Goal: Task Accomplishment & Management: Use online tool/utility

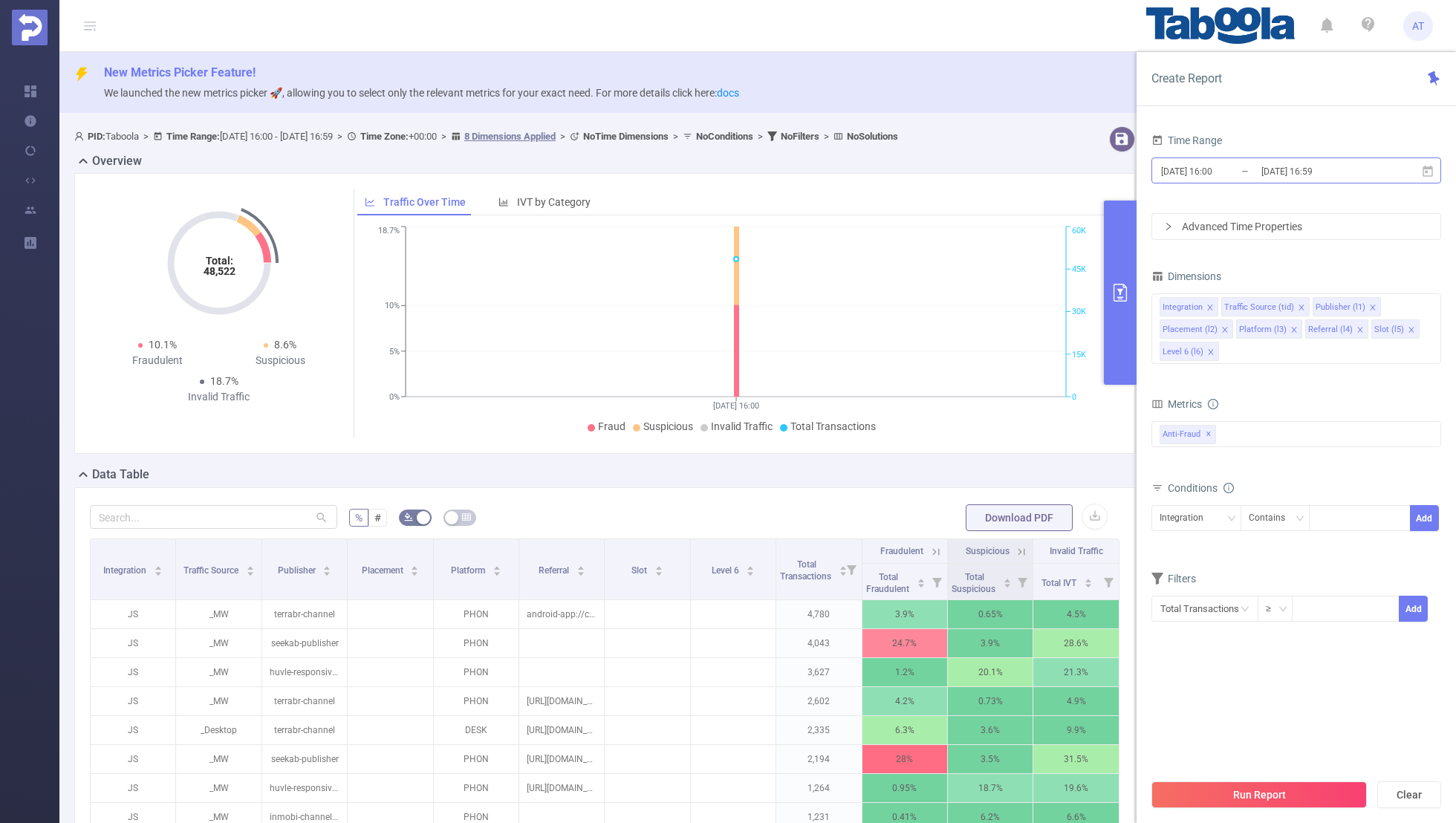
click at [1234, 169] on input "[DATE] 16:00" at bounding box center [1220, 170] width 120 height 20
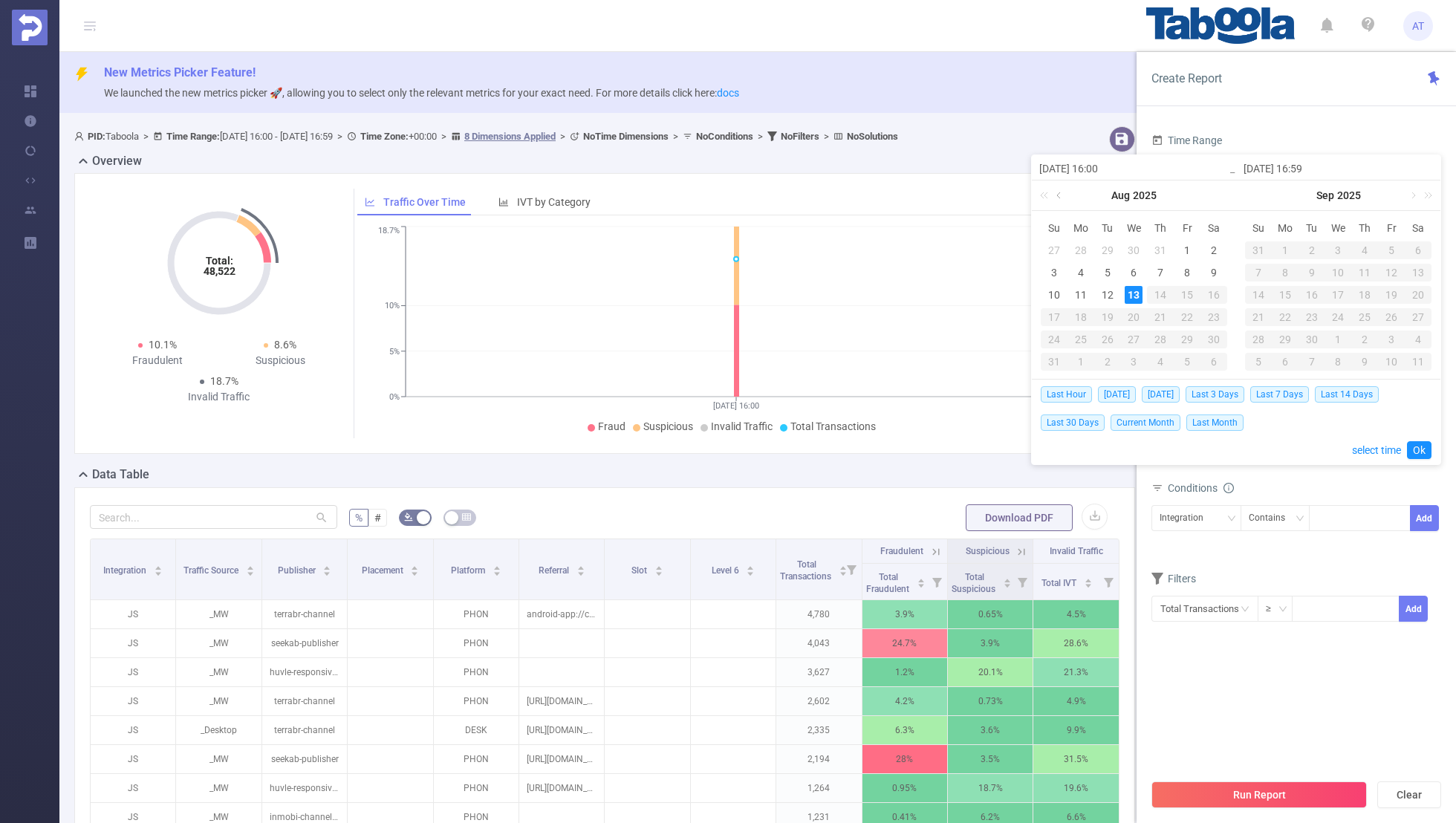
click at [1059, 195] on link at bounding box center [1060, 196] width 13 height 30
click at [1078, 315] on div "21" at bounding box center [1080, 317] width 18 height 18
click at [1102, 335] on div "29" at bounding box center [1107, 339] width 18 height 18
type input "[DATE] 16:00"
type input "[DATE] 16:59"
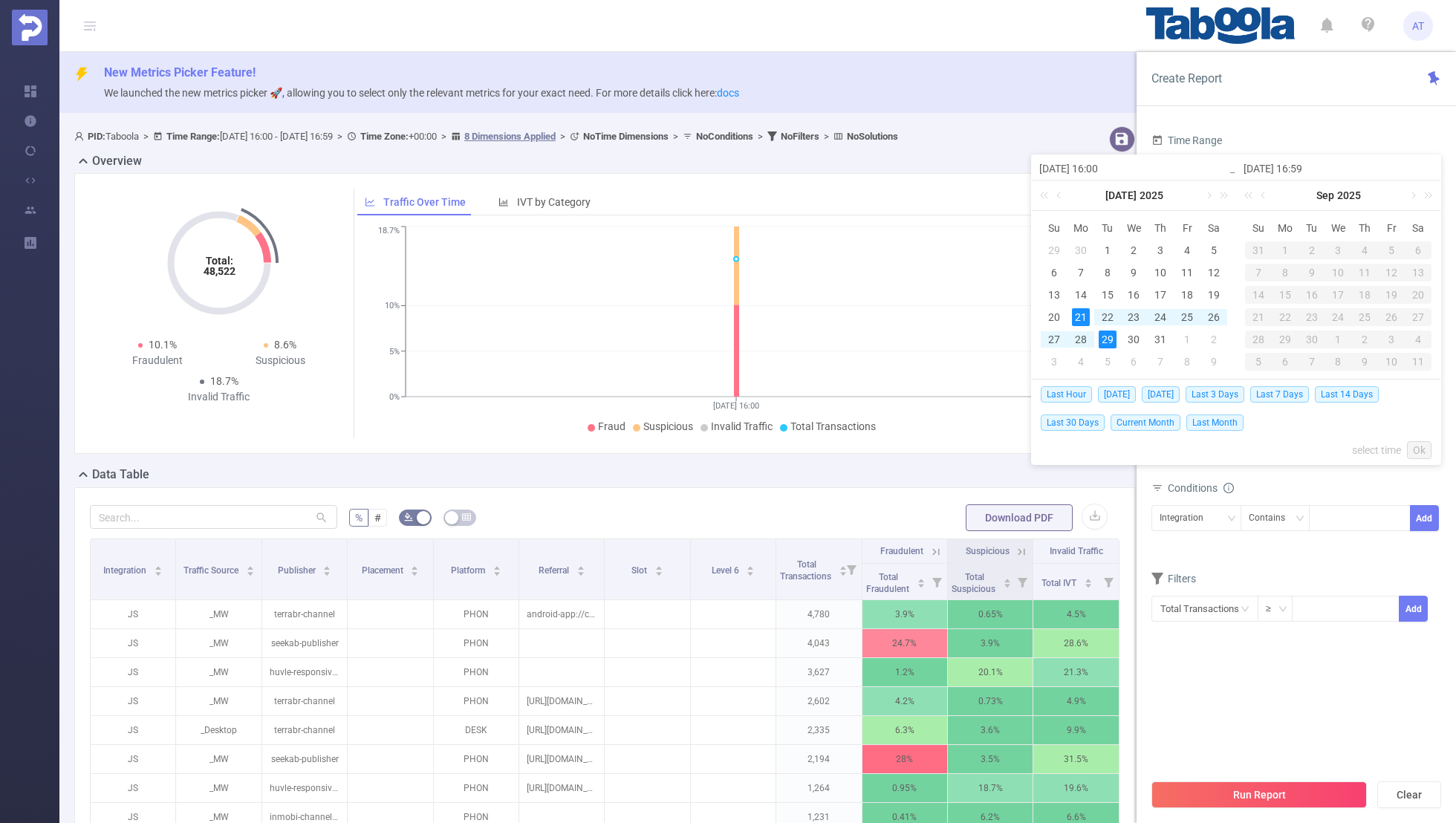
type input "[DATE] 16:00"
type input "[DATE] 16:59"
click at [1413, 448] on link "Ok" at bounding box center [1419, 450] width 24 height 18
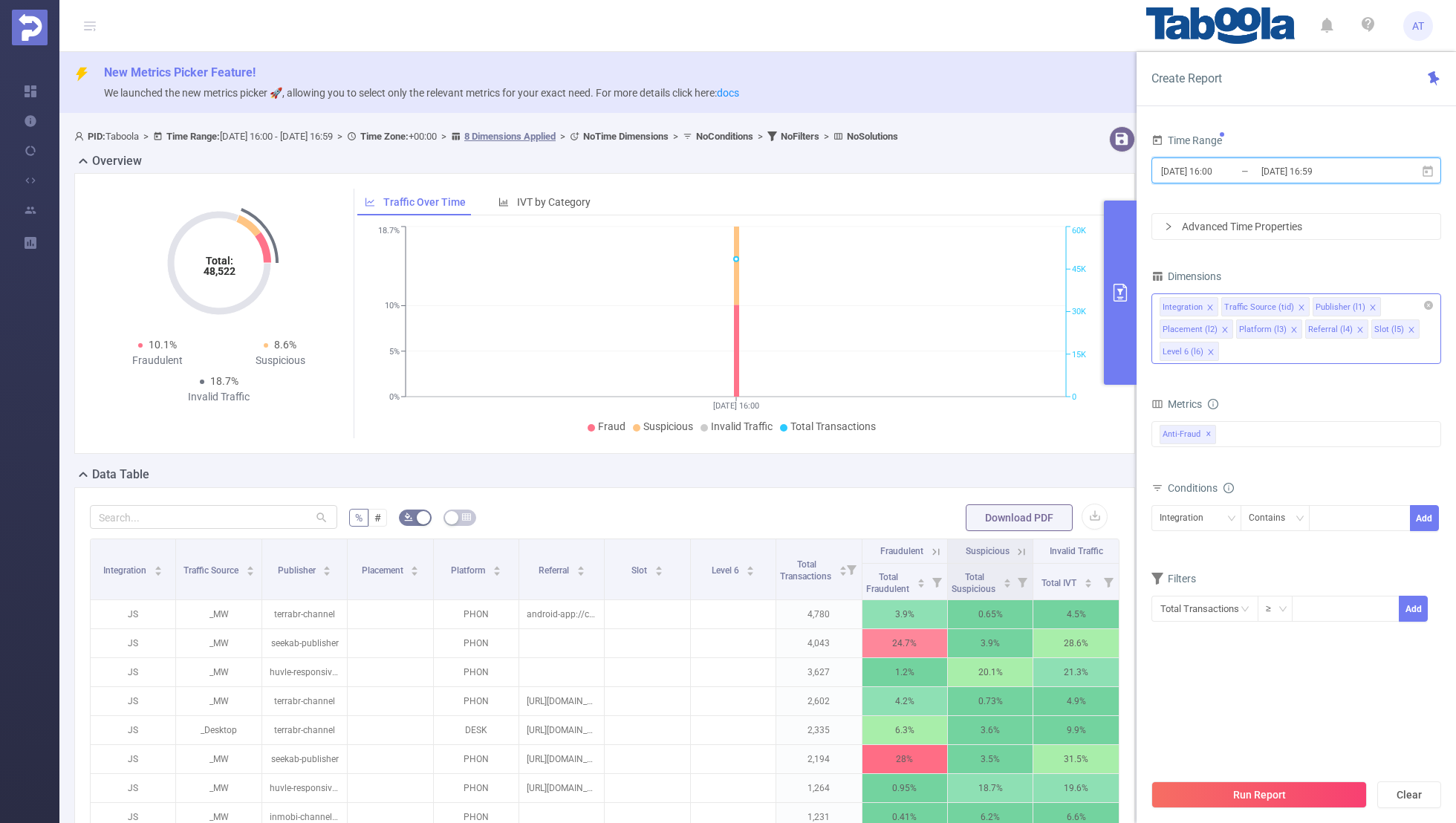
click at [1210, 307] on icon "icon: close" at bounding box center [1210, 307] width 8 height 8
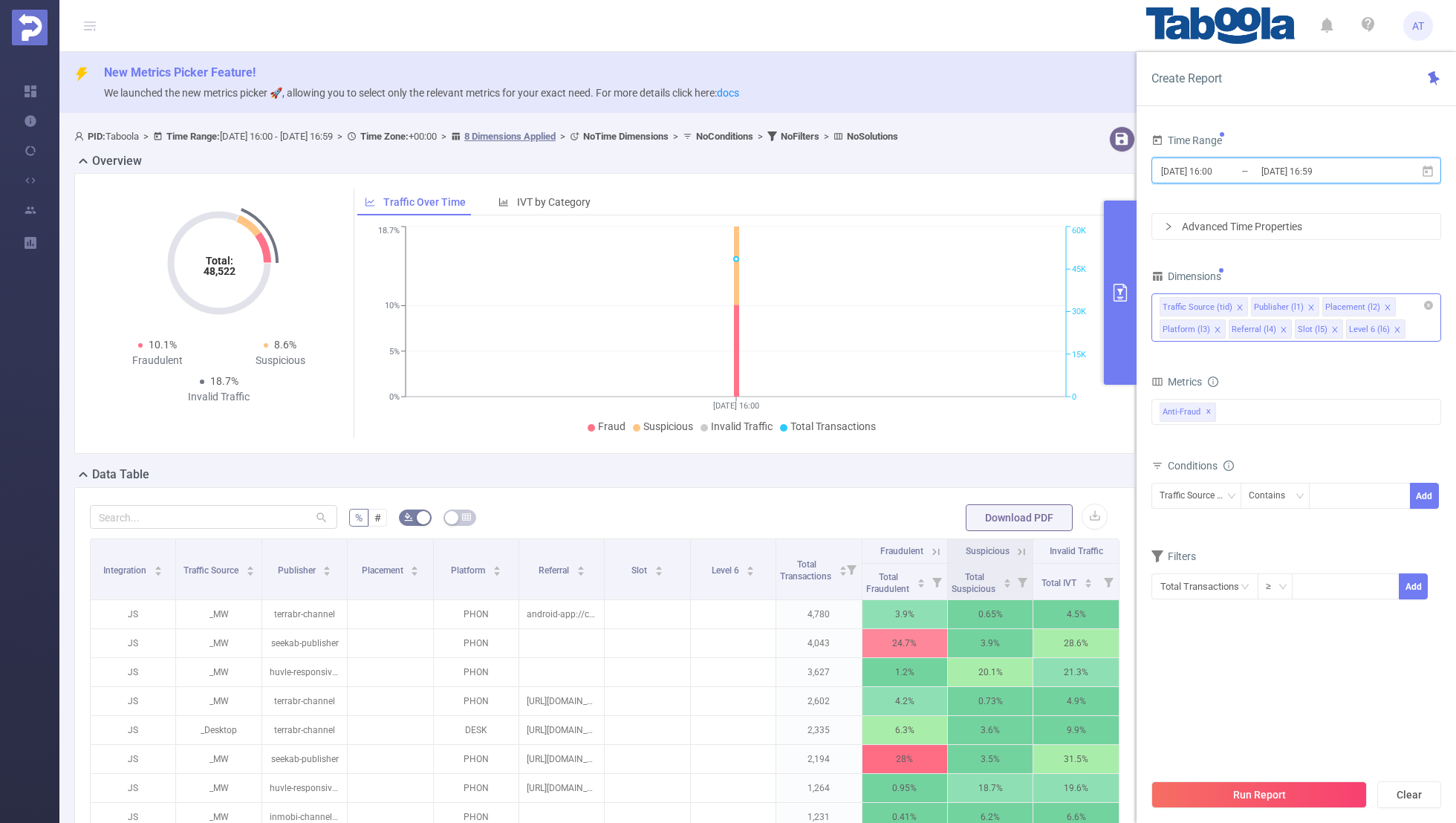
click at [1236, 306] on icon "icon: close" at bounding box center [1240, 307] width 8 height 8
click at [1293, 303] on icon "icon: close" at bounding box center [1296, 307] width 8 height 8
click at [1286, 303] on icon "icon: close" at bounding box center [1288, 307] width 8 height 8
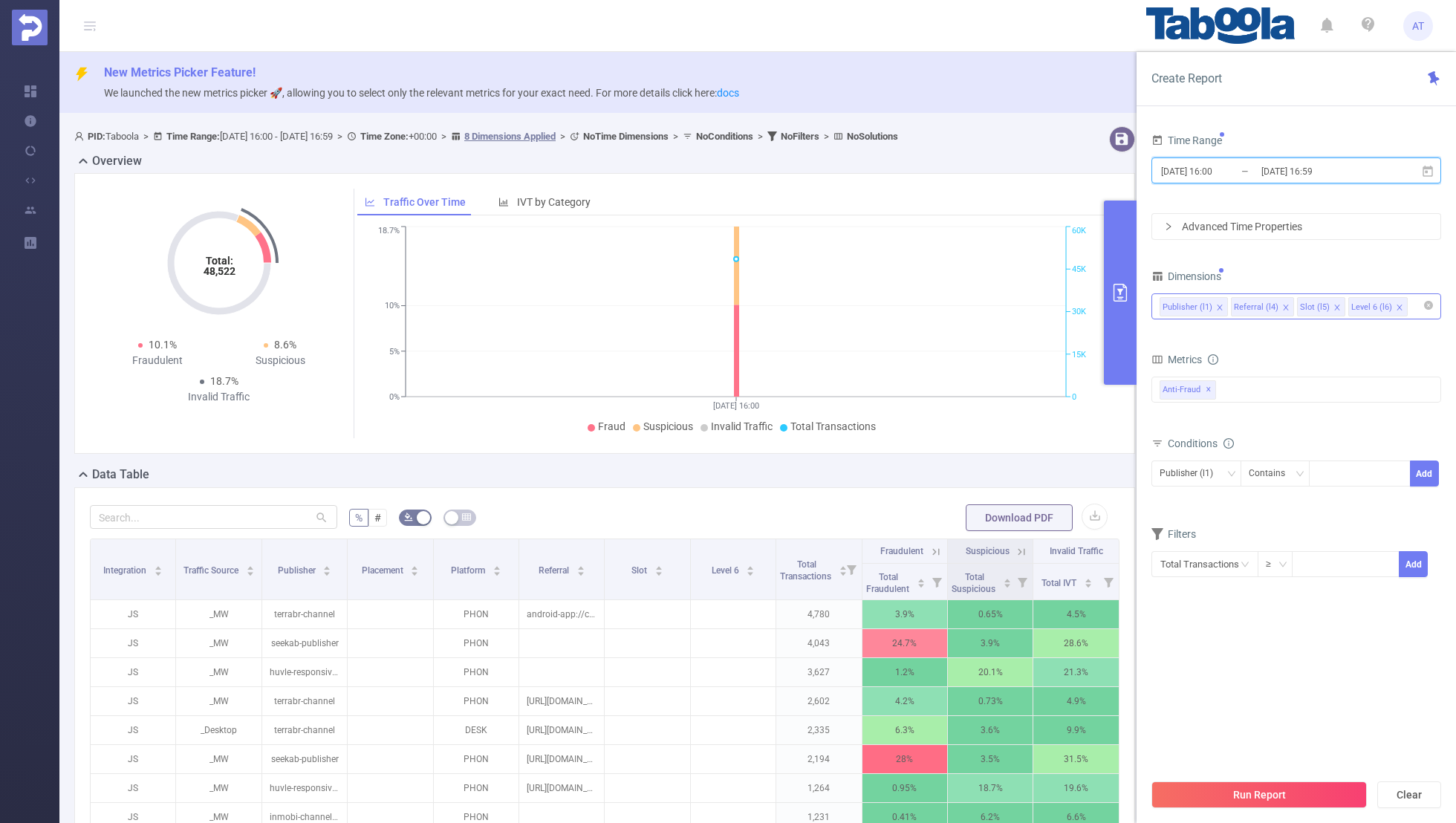
click at [1282, 303] on icon "icon: close" at bounding box center [1286, 307] width 8 height 8
click at [1267, 303] on icon "icon: close" at bounding box center [1271, 307] width 8 height 8
click at [1309, 260] on div "Time Range [DATE] 16:00 _ [DATE] 16:59 Advanced Time Properties Dimensions Publ…" at bounding box center [1295, 363] width 289 height 467
click at [1208, 388] on span "✕" at bounding box center [1208, 389] width 6 height 18
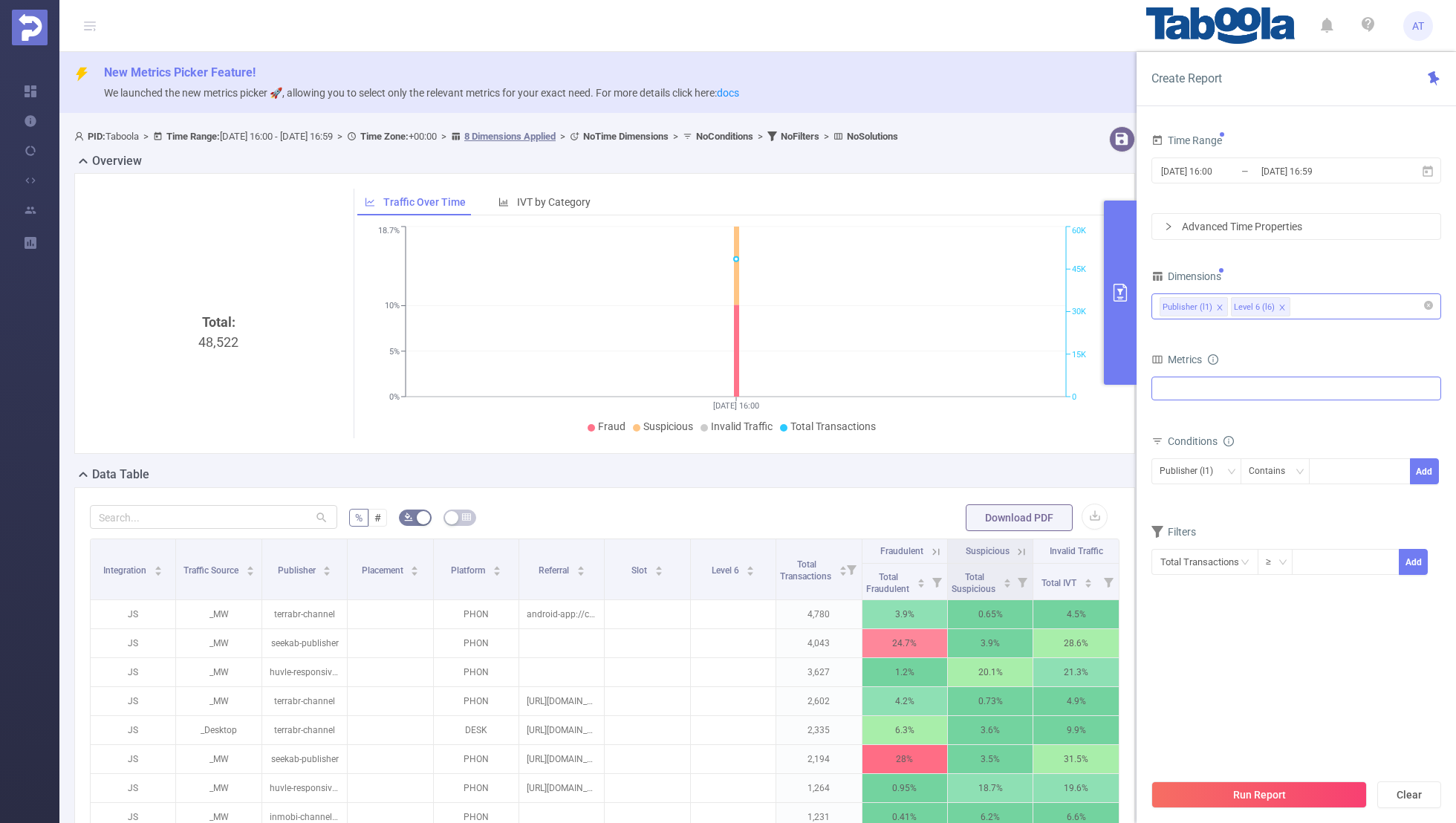
click at [1208, 388] on div at bounding box center [1295, 388] width 289 height 23
click at [1176, 421] on span at bounding box center [1176, 422] width 12 height 12
click at [1272, 361] on div "Metrics" at bounding box center [1295, 362] width 289 height 24
click at [1362, 472] on div at bounding box center [1360, 474] width 85 height 24
paste input "smartnews4u"
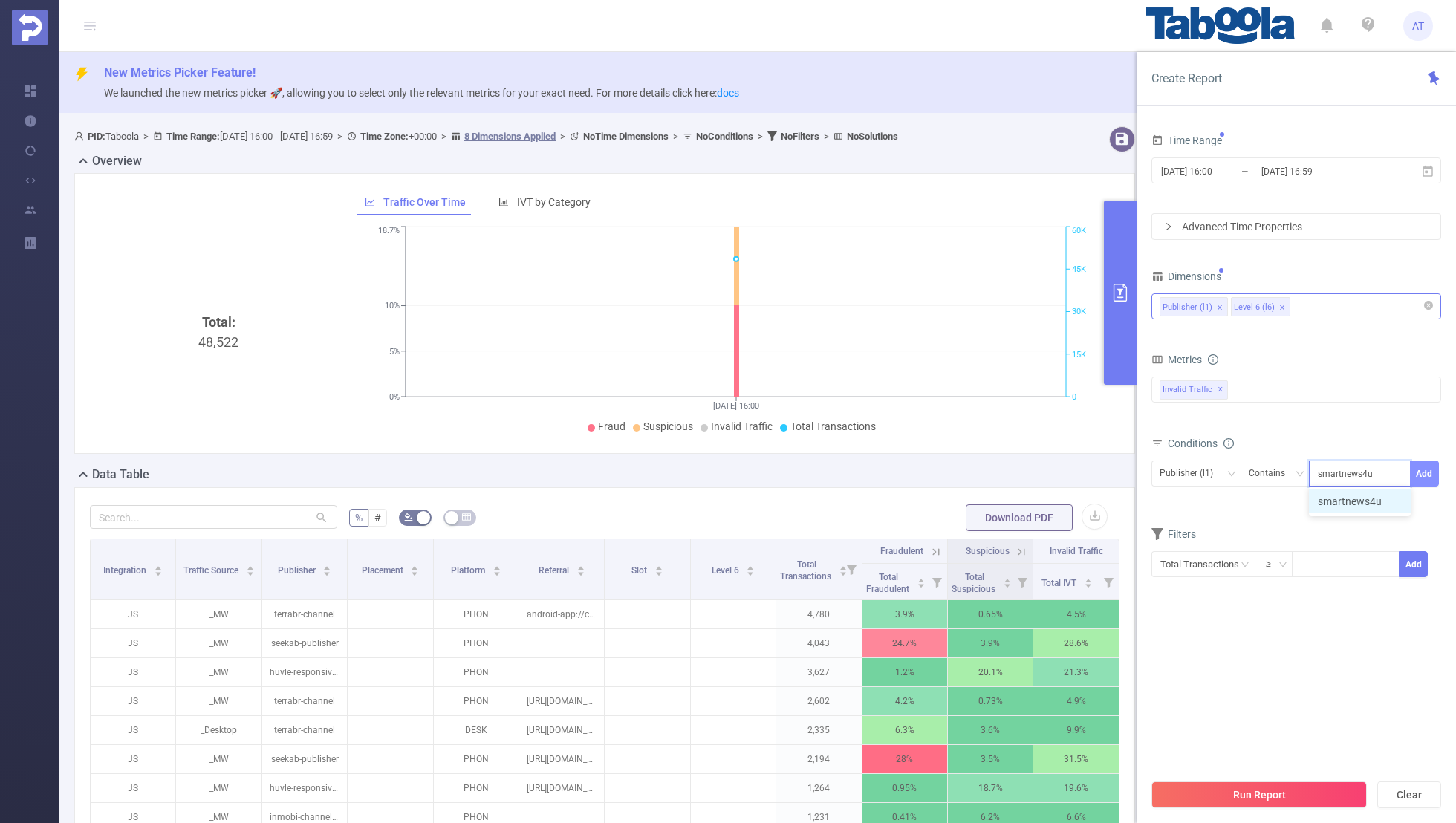
type input "smartnews4u"
click at [1426, 477] on button "Add" at bounding box center [1424, 474] width 29 height 26
click at [1295, 554] on div "Filters" at bounding box center [1295, 561] width 289 height 24
click at [1255, 388] on div "Anti-Fraud Invalid Traffic Visibility Traffic Intelligence Invalid Traffic ✕" at bounding box center [1295, 389] width 289 height 26
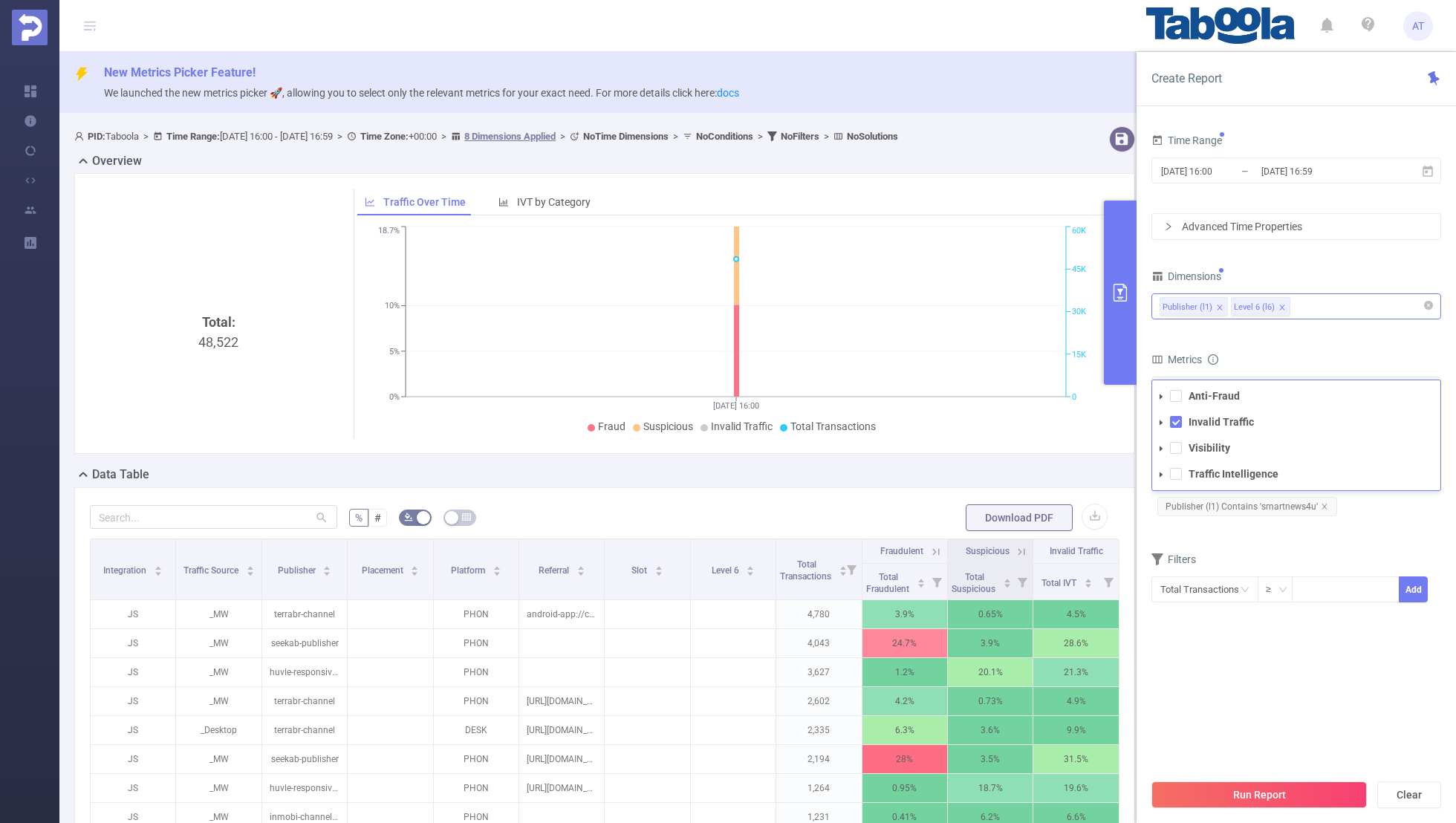
click at [1343, 343] on form "Dimensions Publisher (l1) Level 6 (l6) Metrics Total Fraudulent Bot/Virus Hosti…" at bounding box center [1295, 443] width 289 height 355
click at [1252, 793] on button "Run Report" at bounding box center [1259, 794] width 216 height 27
